Goal: Task Accomplishment & Management: Manage account settings

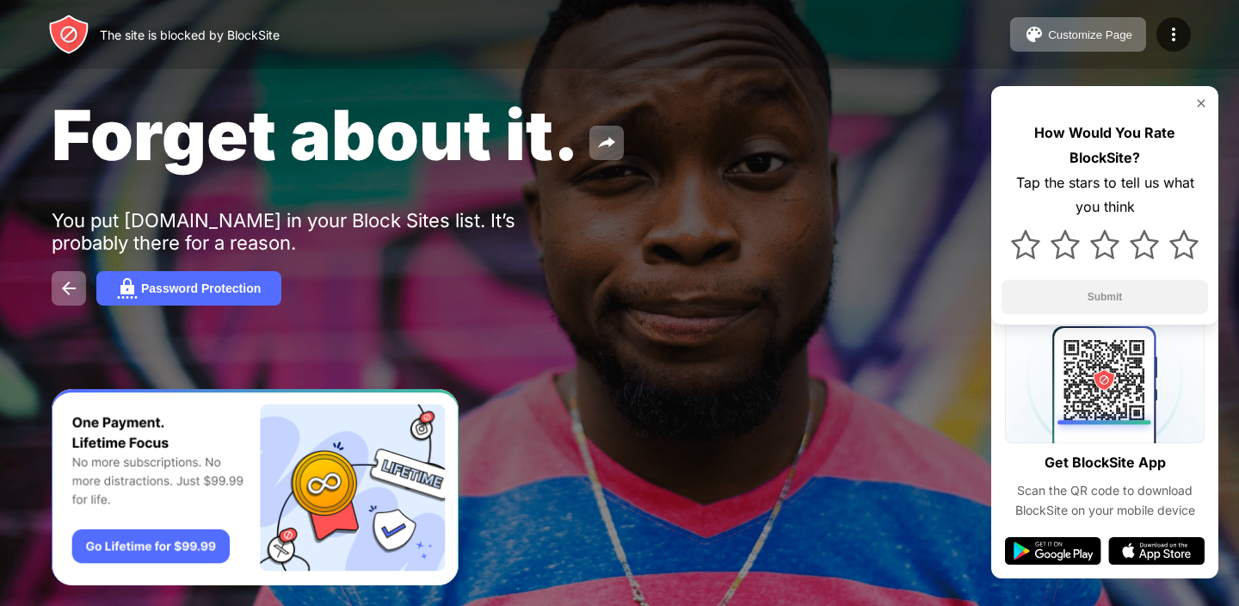
click at [1195, 93] on div "How Would You Rate BlockSite? Tap the stars to tell us what you think Submit" at bounding box center [1104, 205] width 227 height 238
click at [1200, 103] on img at bounding box center [1202, 103] width 14 height 14
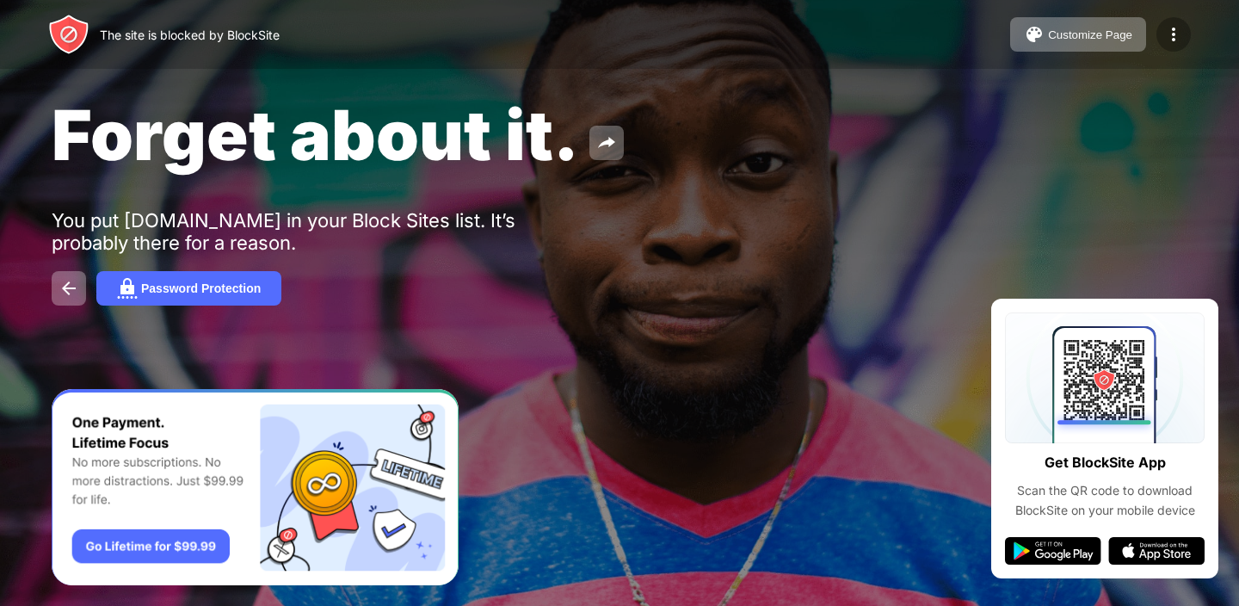
click at [1170, 40] on img at bounding box center [1174, 34] width 21 height 21
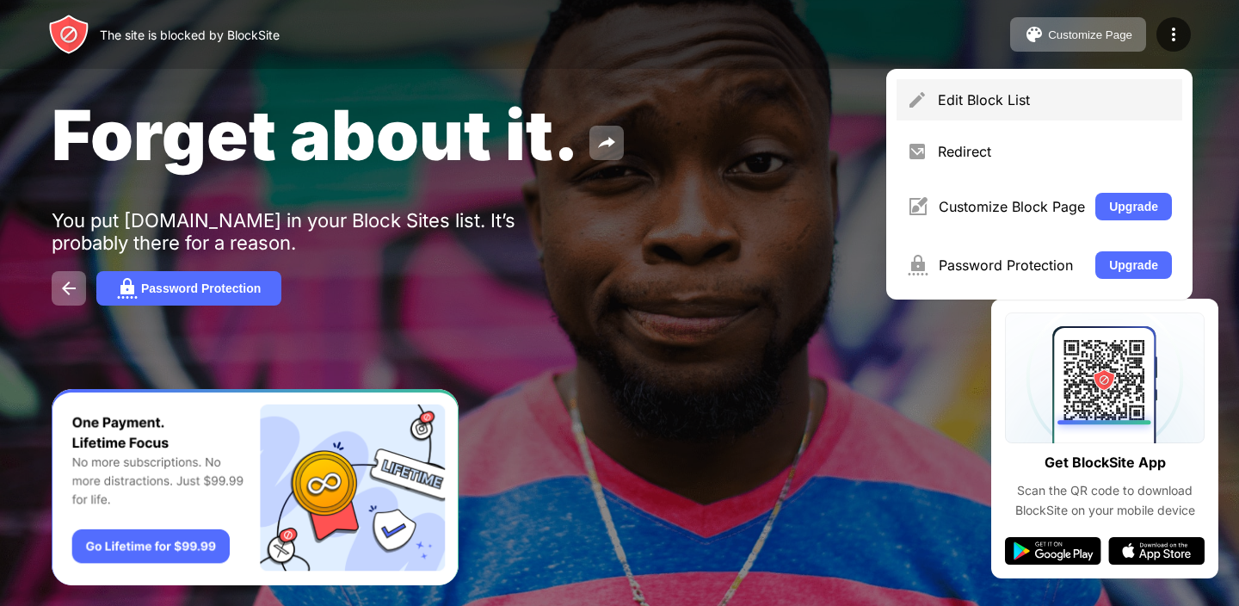
click at [1009, 103] on div "Edit Block List" at bounding box center [1055, 99] width 234 height 17
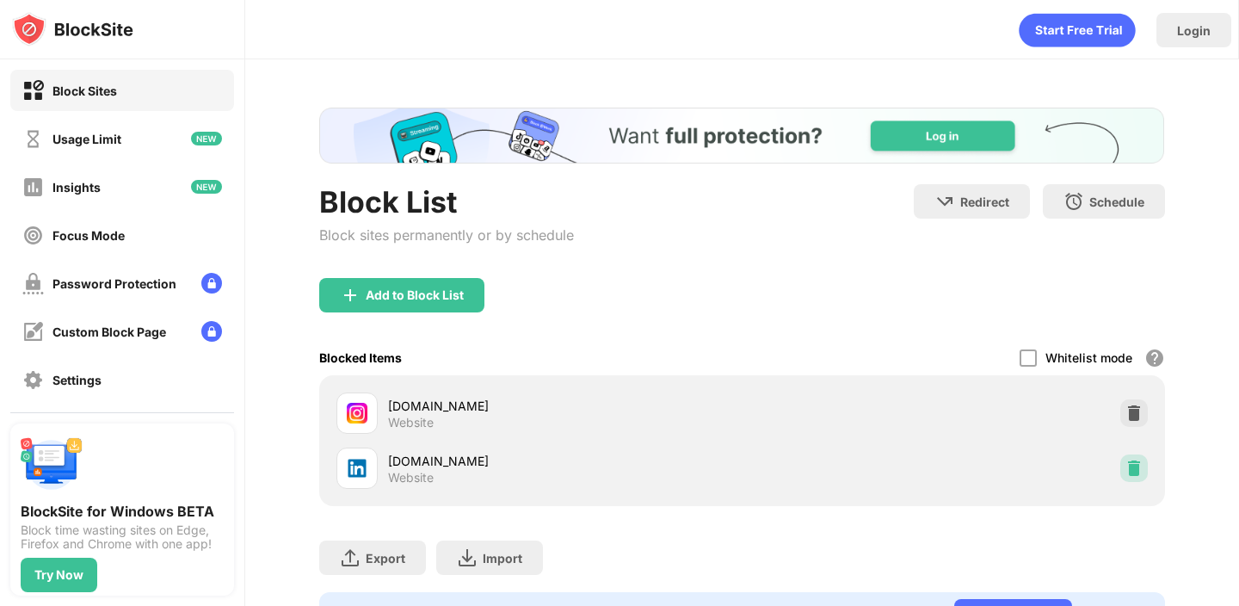
click at [1126, 476] on img at bounding box center [1134, 468] width 17 height 17
